Goal: Obtain resource: Obtain resource

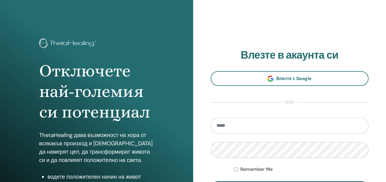
click at [256, 123] on input "email" at bounding box center [290, 126] width 158 height 16
click at [250, 123] on input "email" at bounding box center [290, 126] width 158 height 16
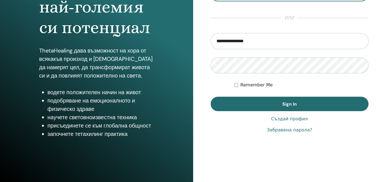
scroll to position [85, 0]
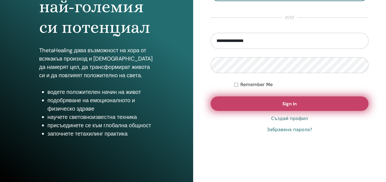
click at [275, 105] on button "Sign In" at bounding box center [290, 104] width 158 height 14
click at [271, 102] on button "Sign In" at bounding box center [290, 104] width 158 height 14
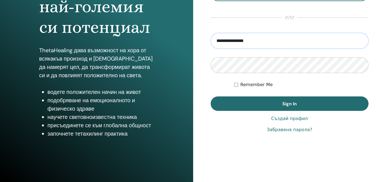
click at [271, 40] on input "**********" at bounding box center [290, 41] width 158 height 16
type input "*"
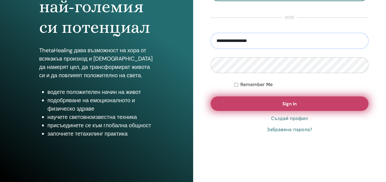
type input "**********"
click at [274, 101] on button "Sign In" at bounding box center [290, 104] width 158 height 14
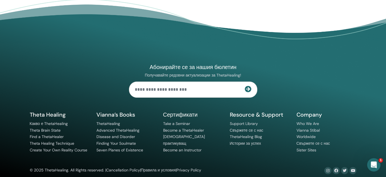
scroll to position [218, 0]
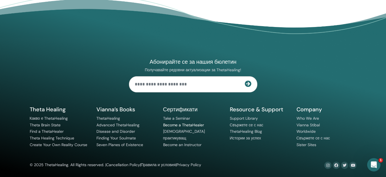
click at [178, 124] on link "Become a ThetaHealer" at bounding box center [183, 124] width 41 height 5
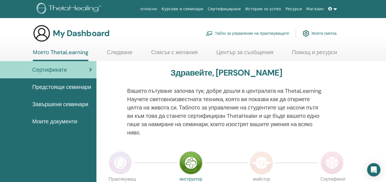
click at [72, 123] on span "Моите документи" at bounding box center [54, 121] width 45 height 8
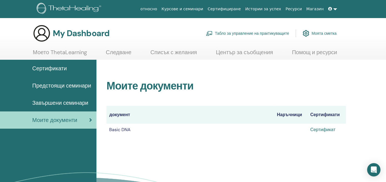
click at [322, 130] on link "Сертификат" at bounding box center [322, 130] width 25 height 6
